Goal: Book appointment/travel/reservation

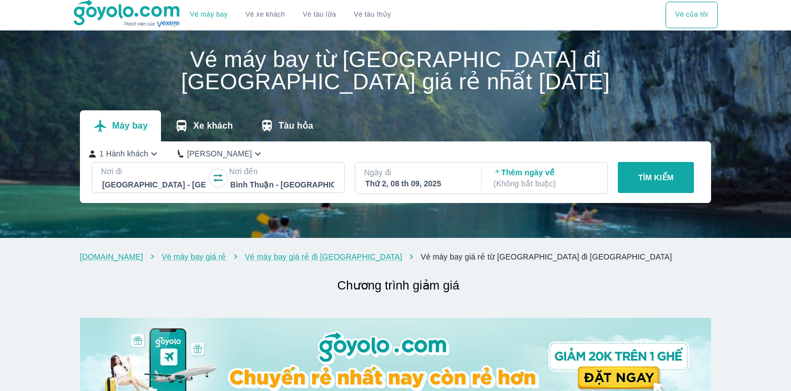
click at [642, 163] on button "TÌM KIẾM" at bounding box center [656, 177] width 76 height 31
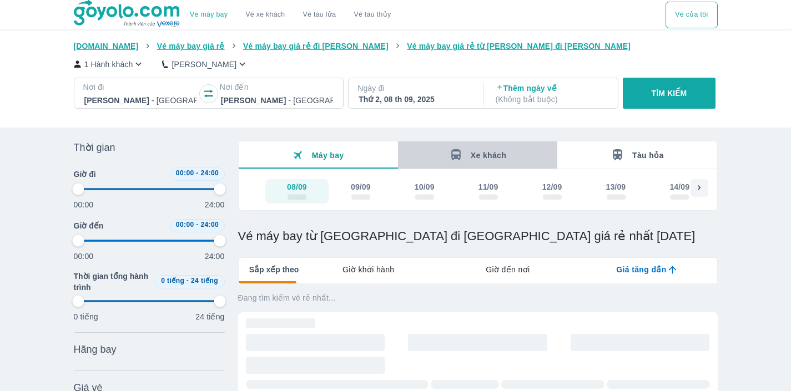
click at [492, 154] on span "Xe khách" at bounding box center [489, 155] width 36 height 9
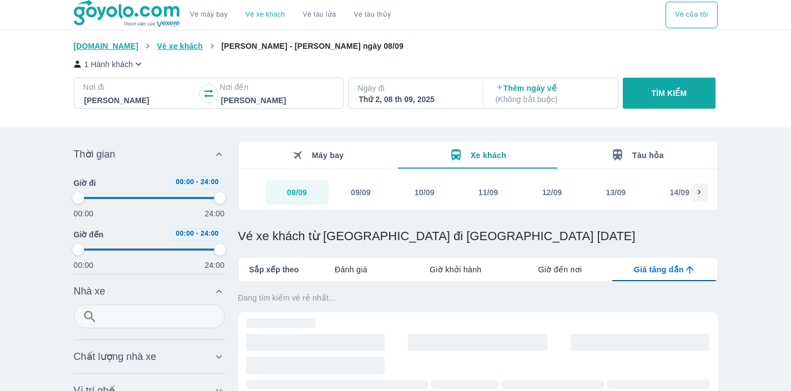
type input "97.9166666666667"
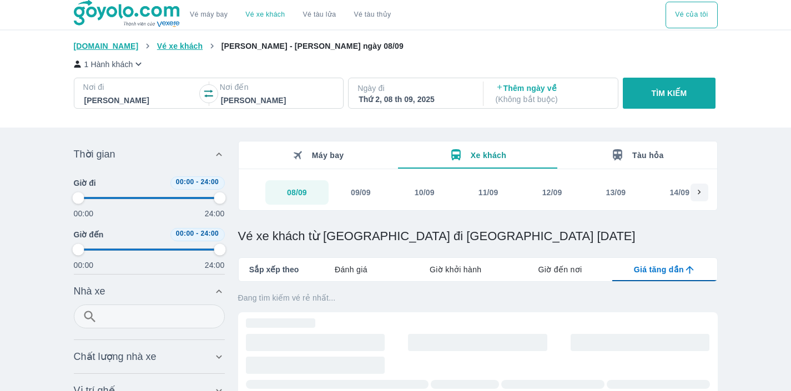
type input "97.9166666666667"
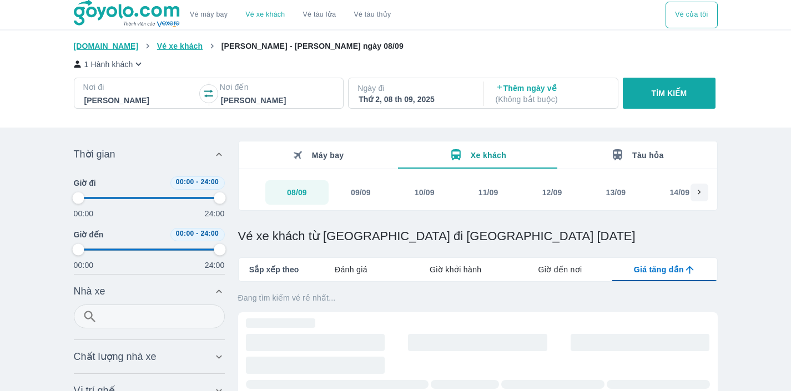
type input "97.9166666666667"
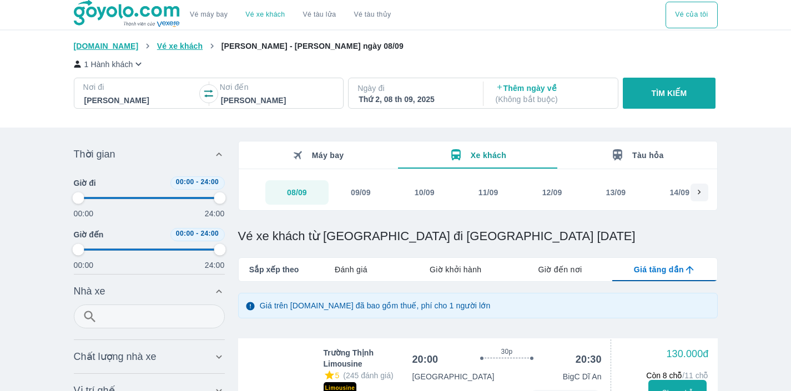
type input "97.9166666666667"
click at [318, 157] on span "Máy bay" at bounding box center [328, 155] width 32 height 9
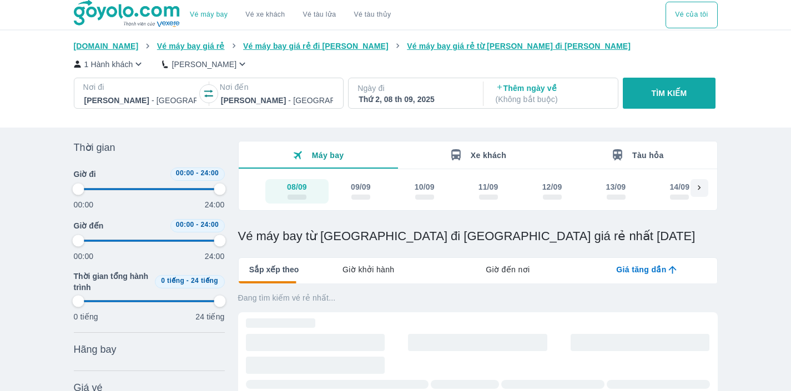
scroll to position [103, 0]
